Goal: Find specific page/section: Find specific page/section

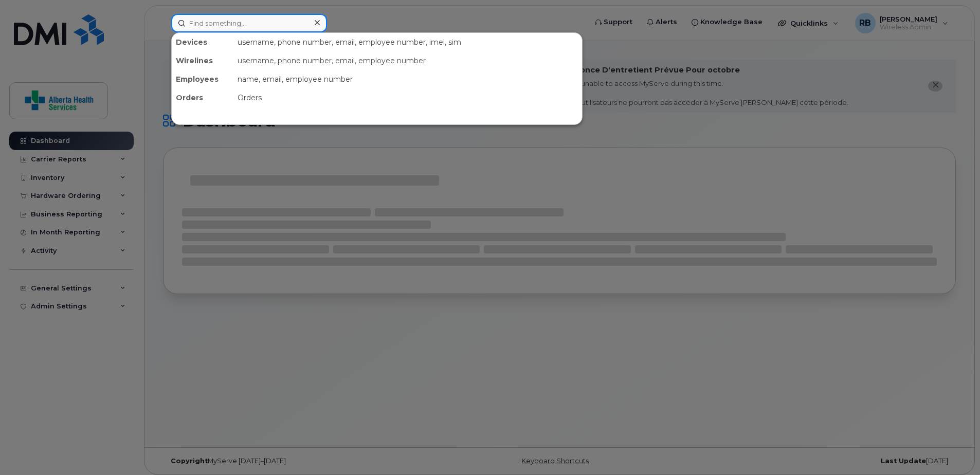
click at [238, 27] on input at bounding box center [249, 23] width 156 height 19
paste input "7809023805"
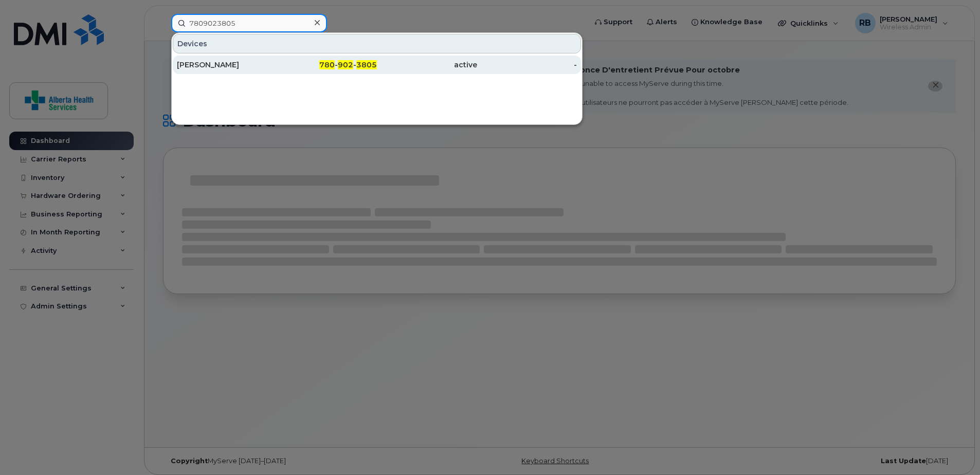
type input "7809023805"
click at [275, 67] on div "[PERSON_NAME]" at bounding box center [227, 65] width 100 height 10
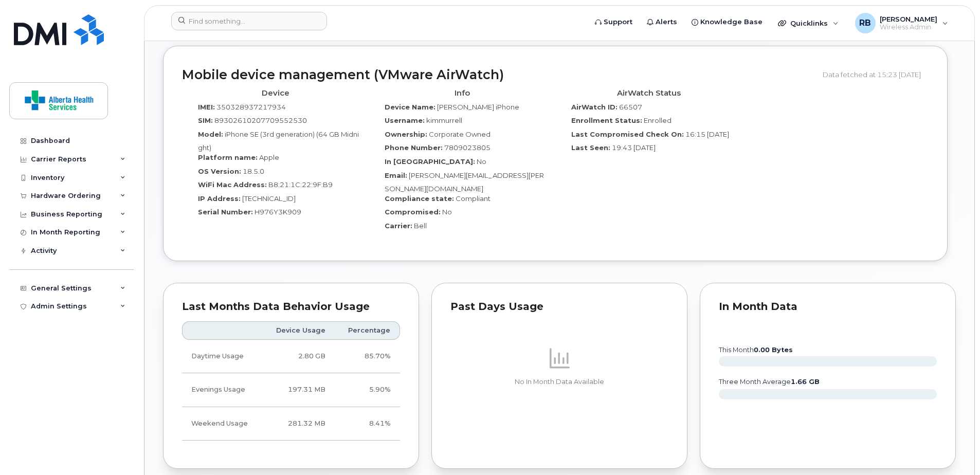
scroll to position [514, 0]
